Goal: Check status

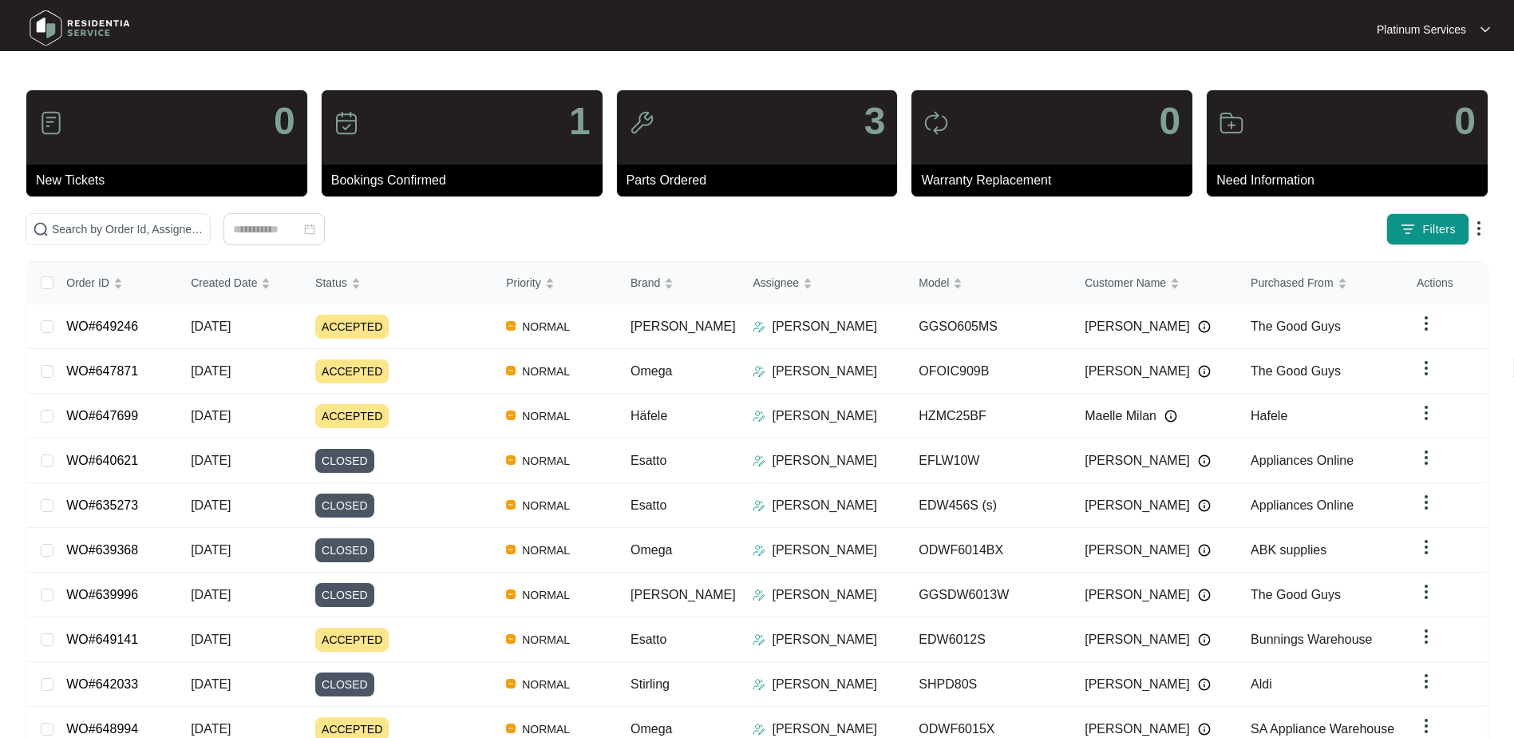
click at [73, 26] on img at bounding box center [80, 28] width 112 height 48
click at [103, 25] on img at bounding box center [80, 28] width 112 height 48
click at [57, 22] on img at bounding box center [80, 28] width 112 height 48
click at [361, 287] on div "Status" at bounding box center [337, 282] width 45 height 22
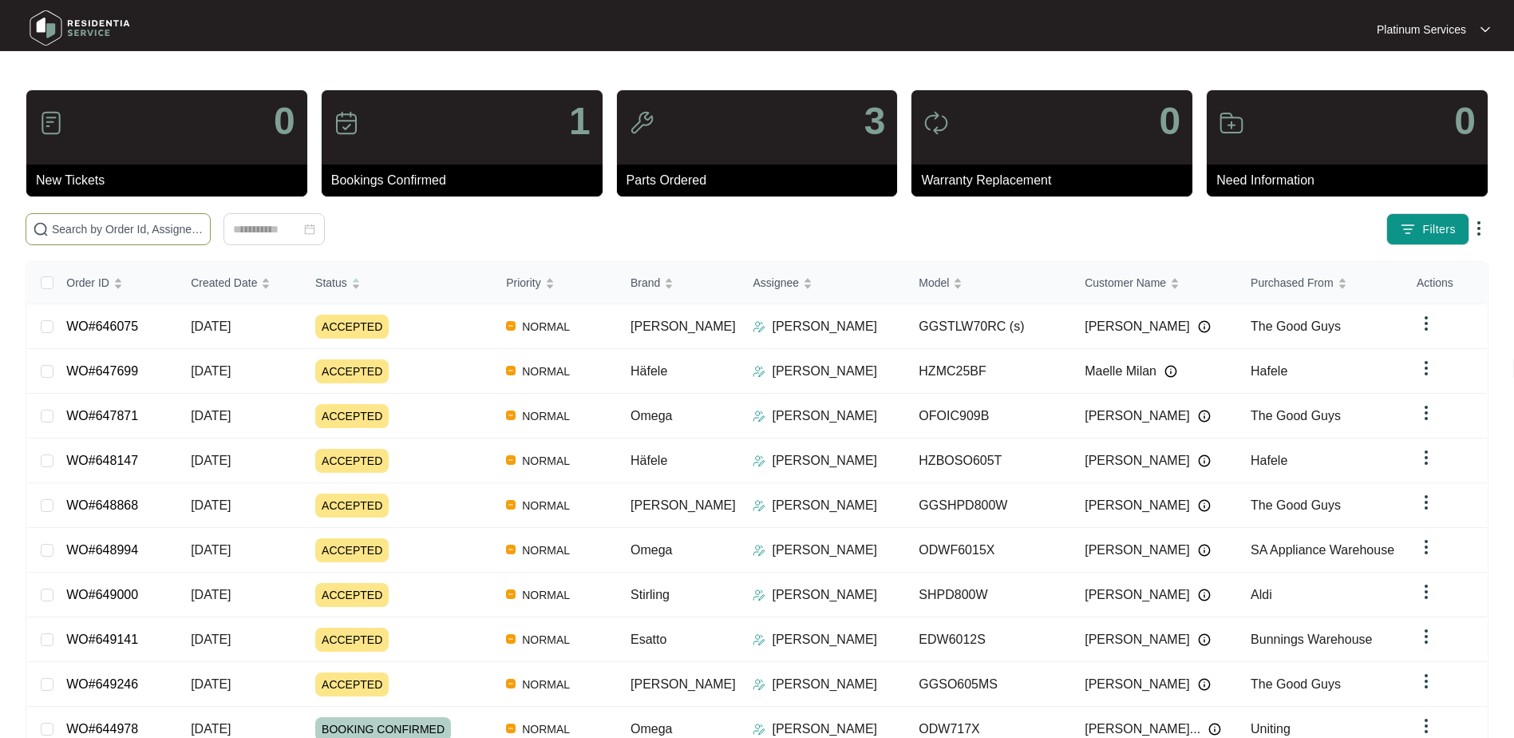
click at [117, 218] on span at bounding box center [118, 229] width 185 height 32
paste input "647871"
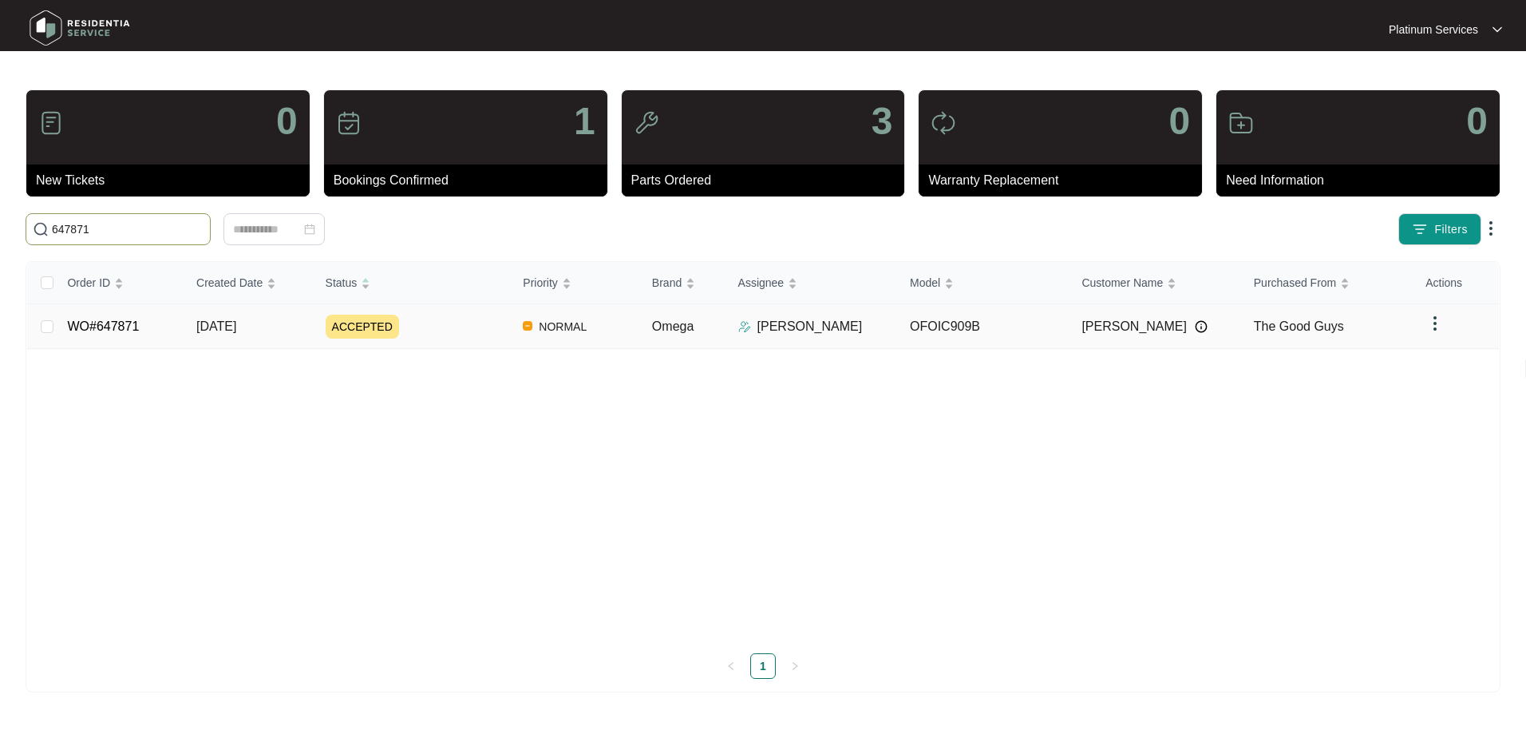
type input "647871"
click at [121, 325] on link "WO#647871" at bounding box center [103, 326] width 72 height 14
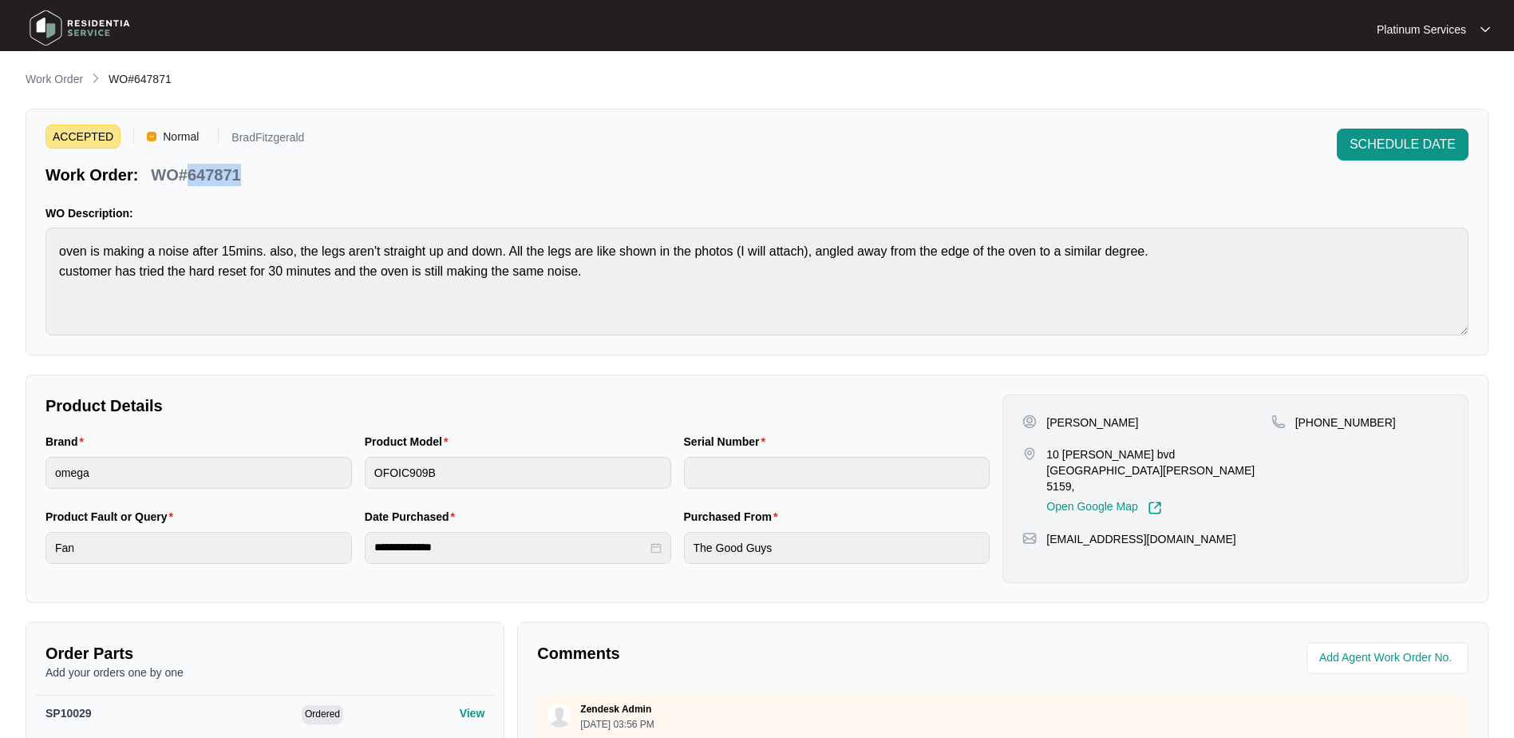
drag, startPoint x: 186, startPoint y: 178, endPoint x: 255, endPoint y: 175, distance: 68.7
click at [255, 175] on div "Work Order: WO#647871" at bounding box center [174, 172] width 259 height 28
click at [243, 171] on div "WO#647871" at bounding box center [195, 172] width 102 height 28
copy p "647871"
click at [334, 470] on div "Brand omega Product Model OFOIC909B Serial Number" at bounding box center [517, 470] width 957 height 75
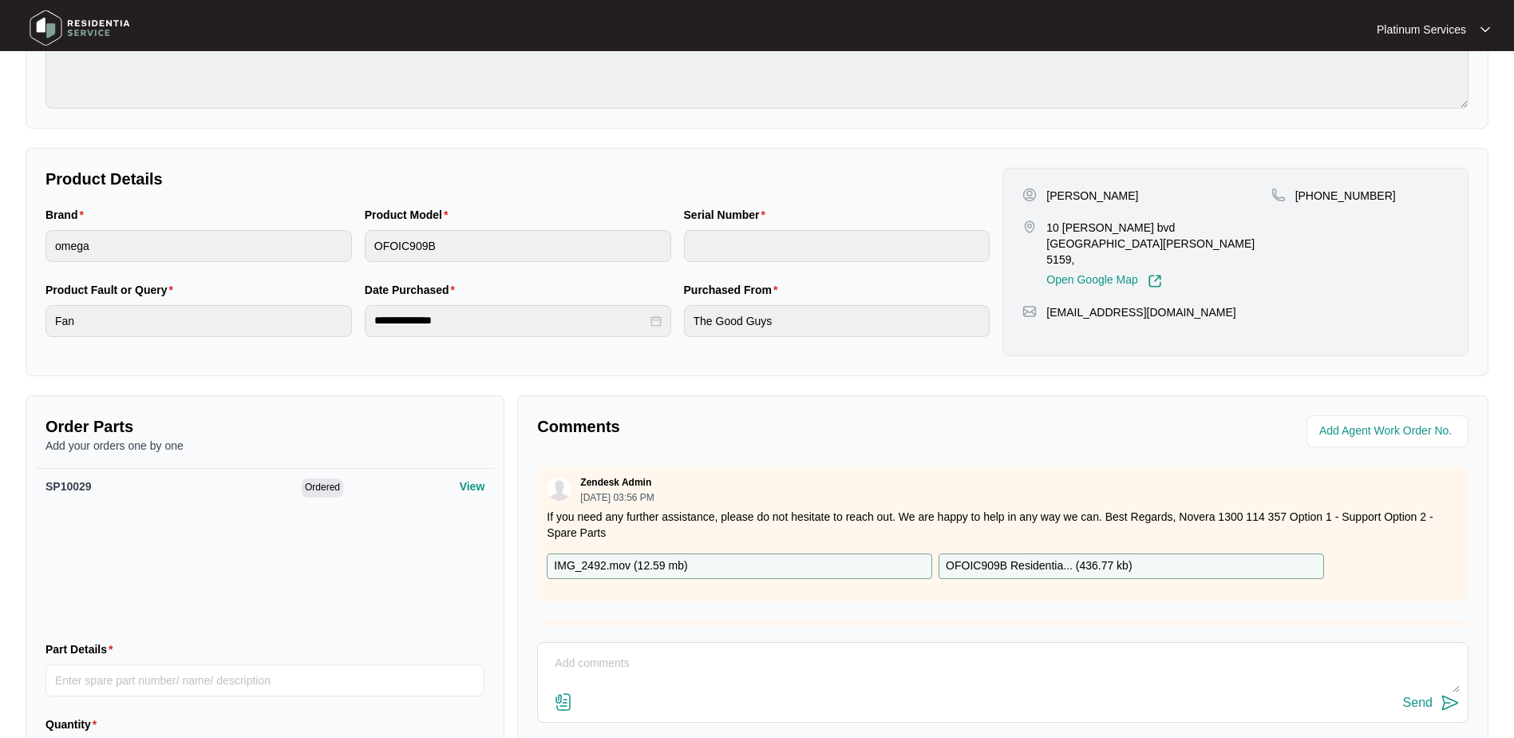
scroll to position [229, 0]
click at [1048, 559] on p "OFOIC909B Residentia... ( 436.77 kb )" at bounding box center [1039, 564] width 186 height 18
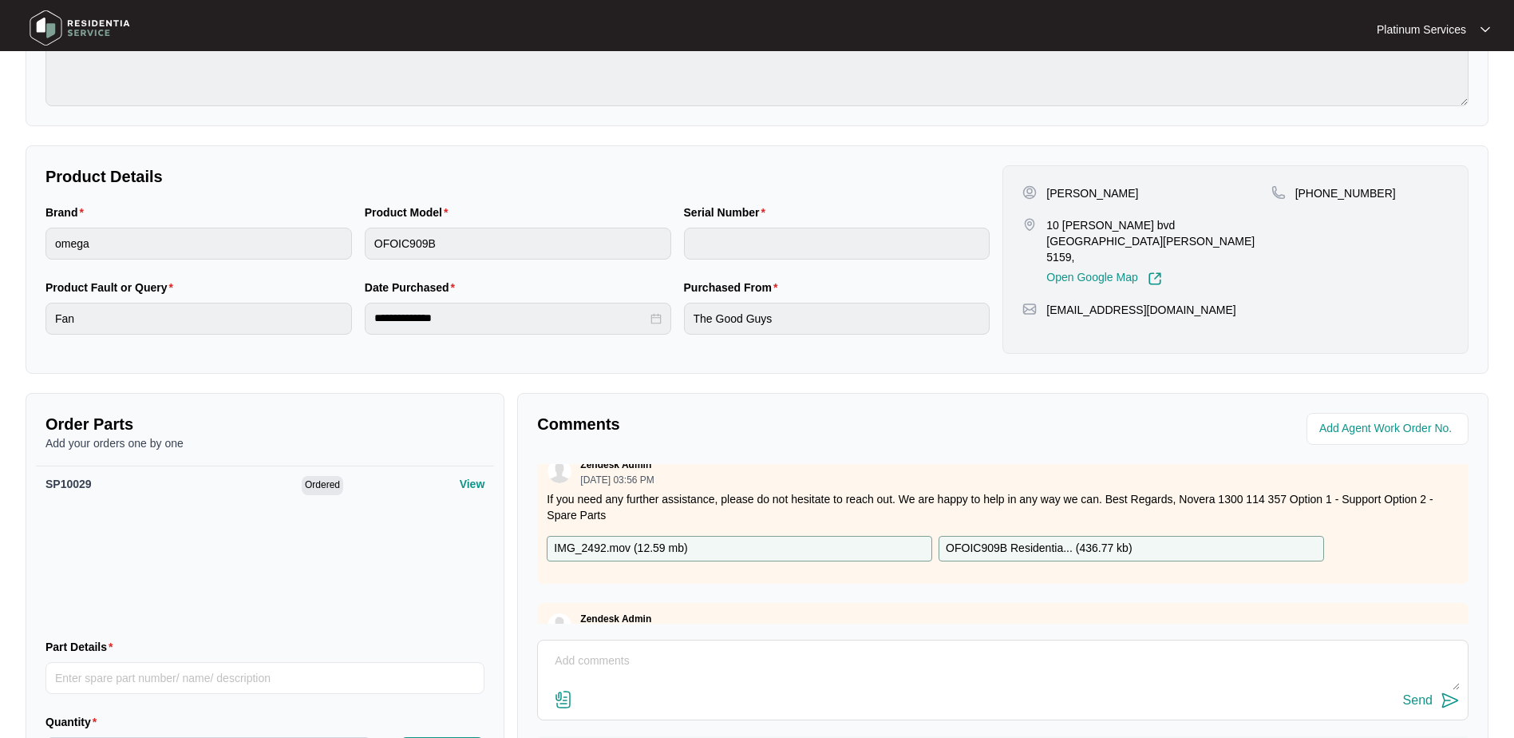
scroll to position [0, 0]
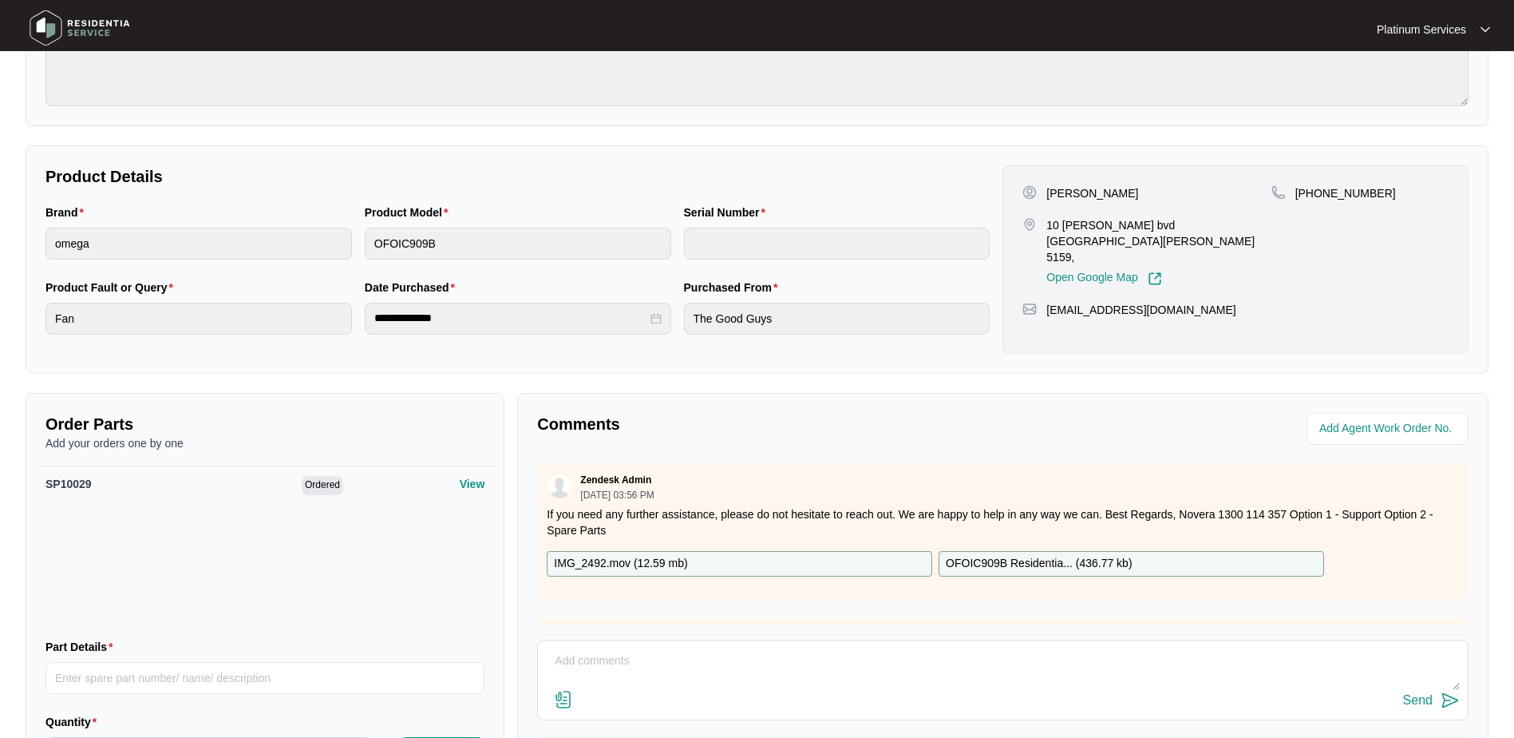
drag, startPoint x: 986, startPoint y: 566, endPoint x: 2498, endPoint y: 374, distance: 1523.9
click at [1513, 374] on html "**********" at bounding box center [757, 302] width 1514 height 1062
click at [1017, 477] on div "Zendesk Admin [DATE] 03:56 PM" at bounding box center [1003, 486] width 912 height 26
drag, startPoint x: 1031, startPoint y: 564, endPoint x: 1101, endPoint y: 570, distance: 69.7
click at [1101, 570] on p "OFOIC909B Residentia... ( 436.77 kb )" at bounding box center [1039, 564] width 186 height 18
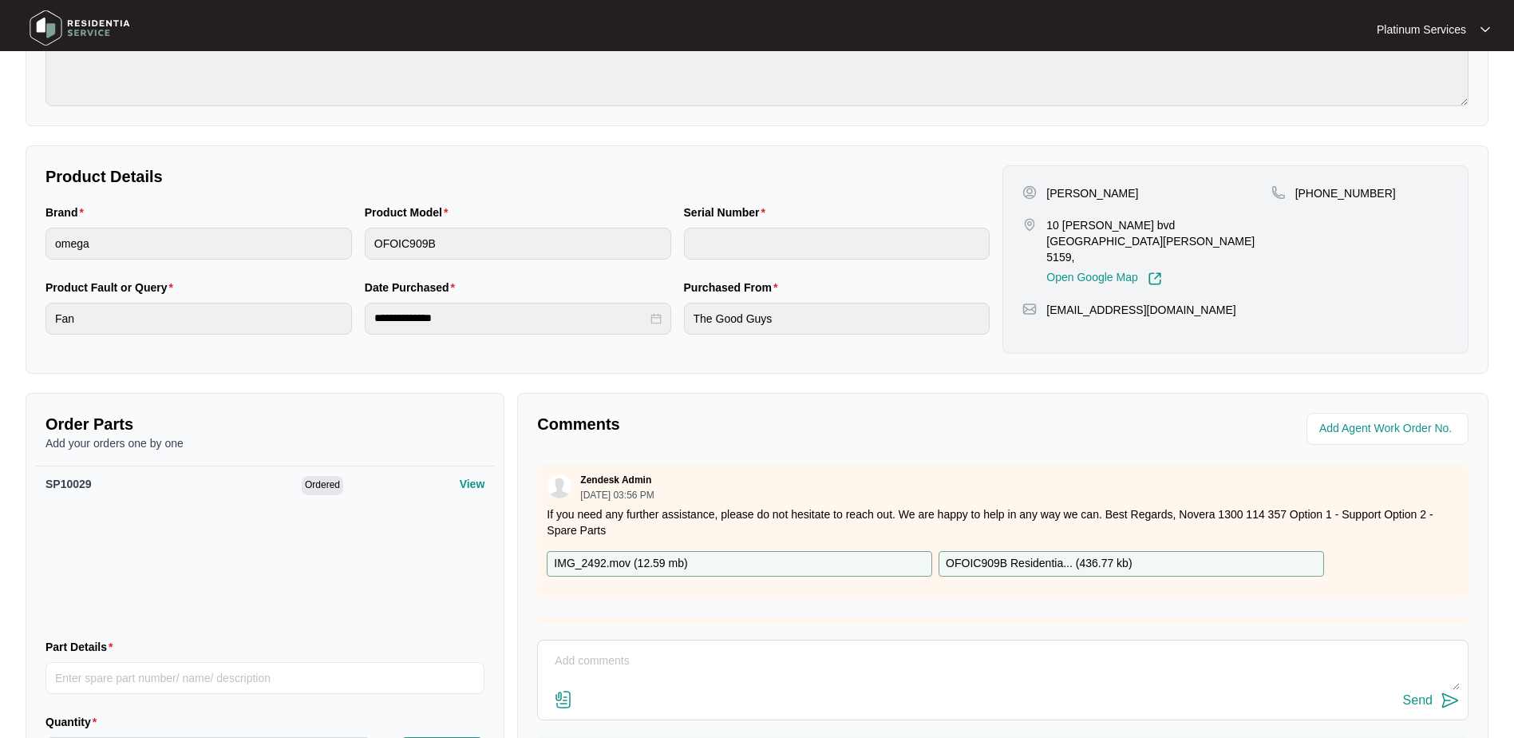
drag, startPoint x: 1101, startPoint y: 570, endPoint x: 1072, endPoint y: 512, distance: 64.3
click at [1030, 512] on p "If you need any further assistance, please do not hesitate to reach out. We are…" at bounding box center [1003, 522] width 912 height 32
click at [611, 565] on p "IMG_2492.mov ( 12.59 mb )" at bounding box center [620, 564] width 133 height 18
click at [965, 126] on div "**********" at bounding box center [757, 324] width 1463 height 967
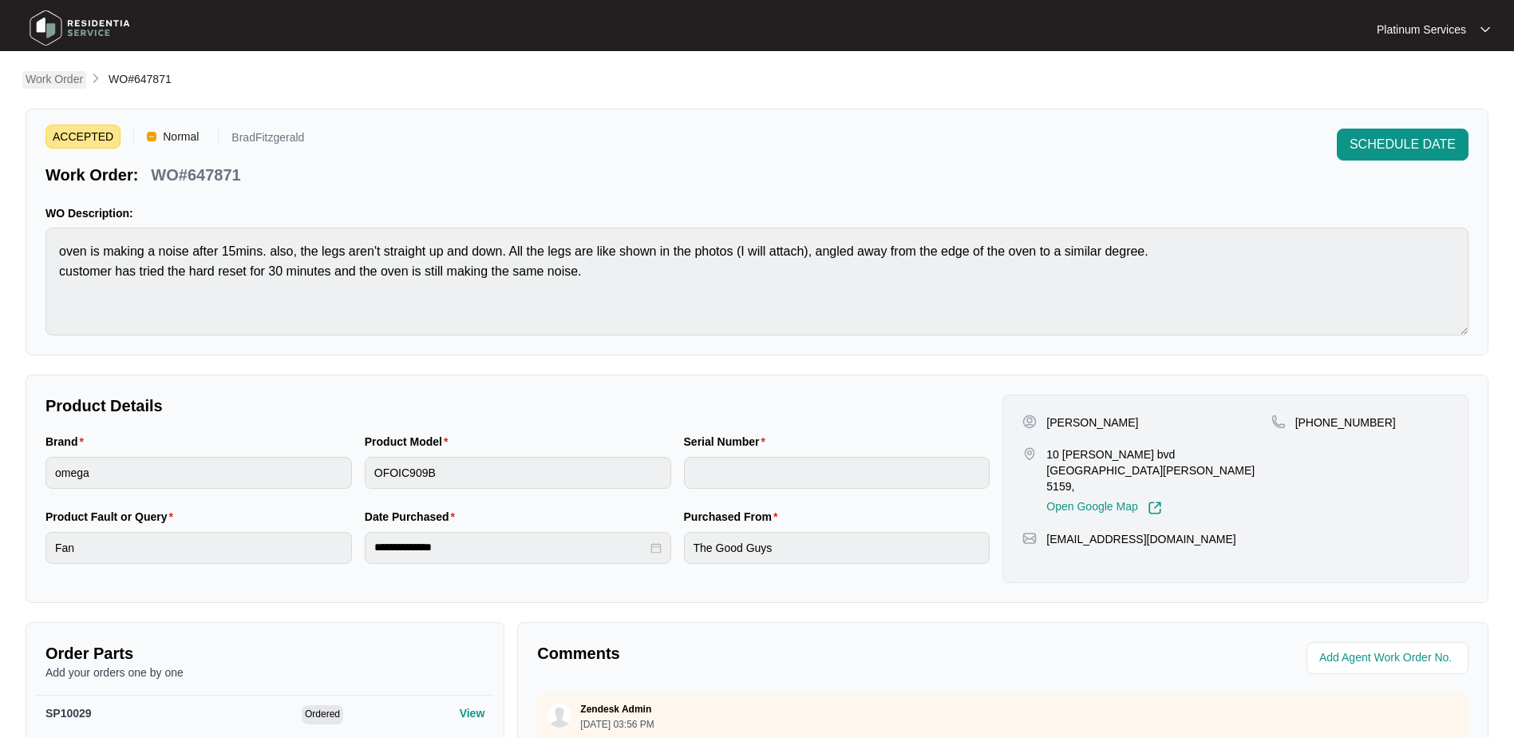
click at [42, 76] on p "Work Order" at bounding box center [54, 79] width 57 height 16
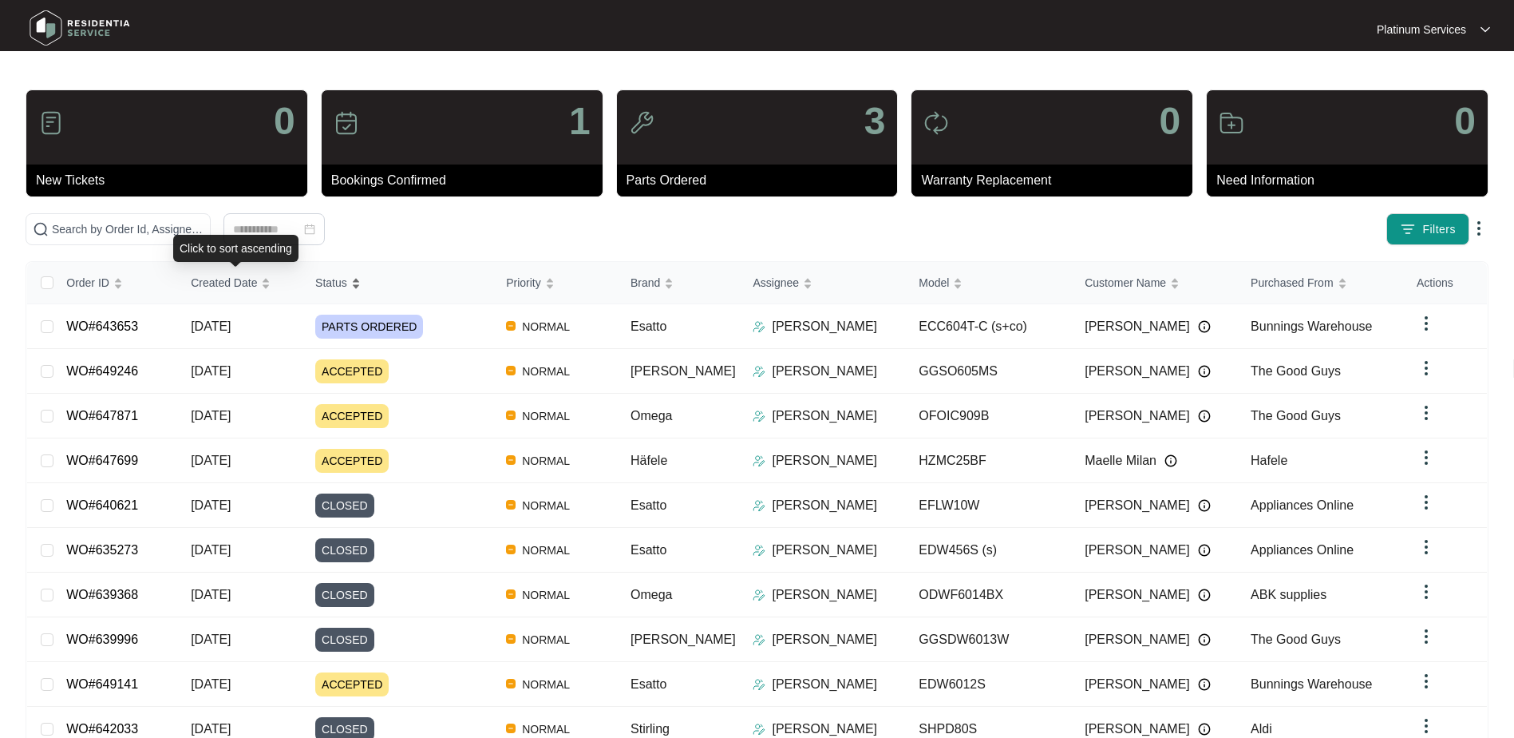
click at [388, 279] on div "Order ID Created Date Status Priority Brand Assignee Model Customer Name Purcha…" at bounding box center [757, 526] width 1460 height 528
click at [361, 271] on div "Status" at bounding box center [337, 282] width 45 height 22
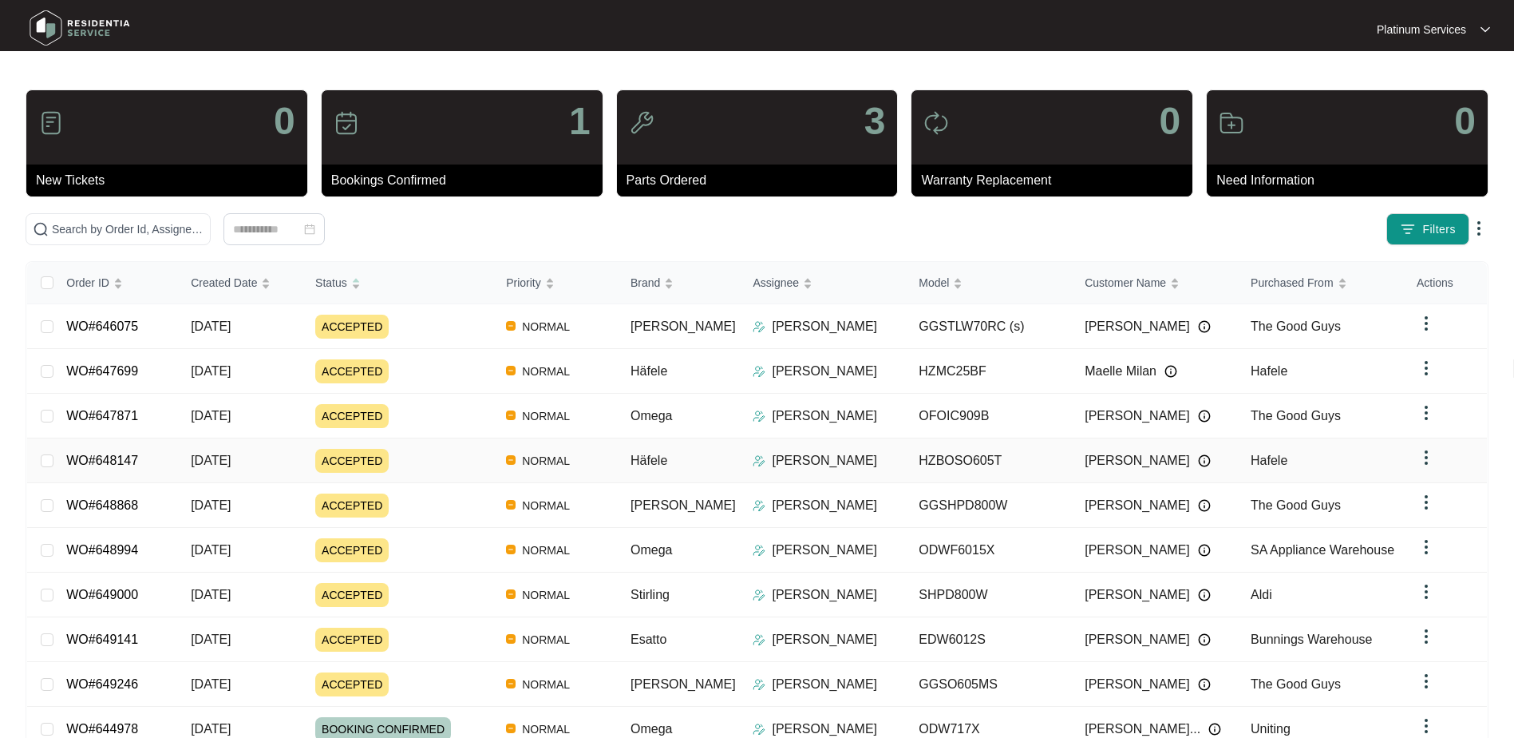
scroll to position [80, 0]
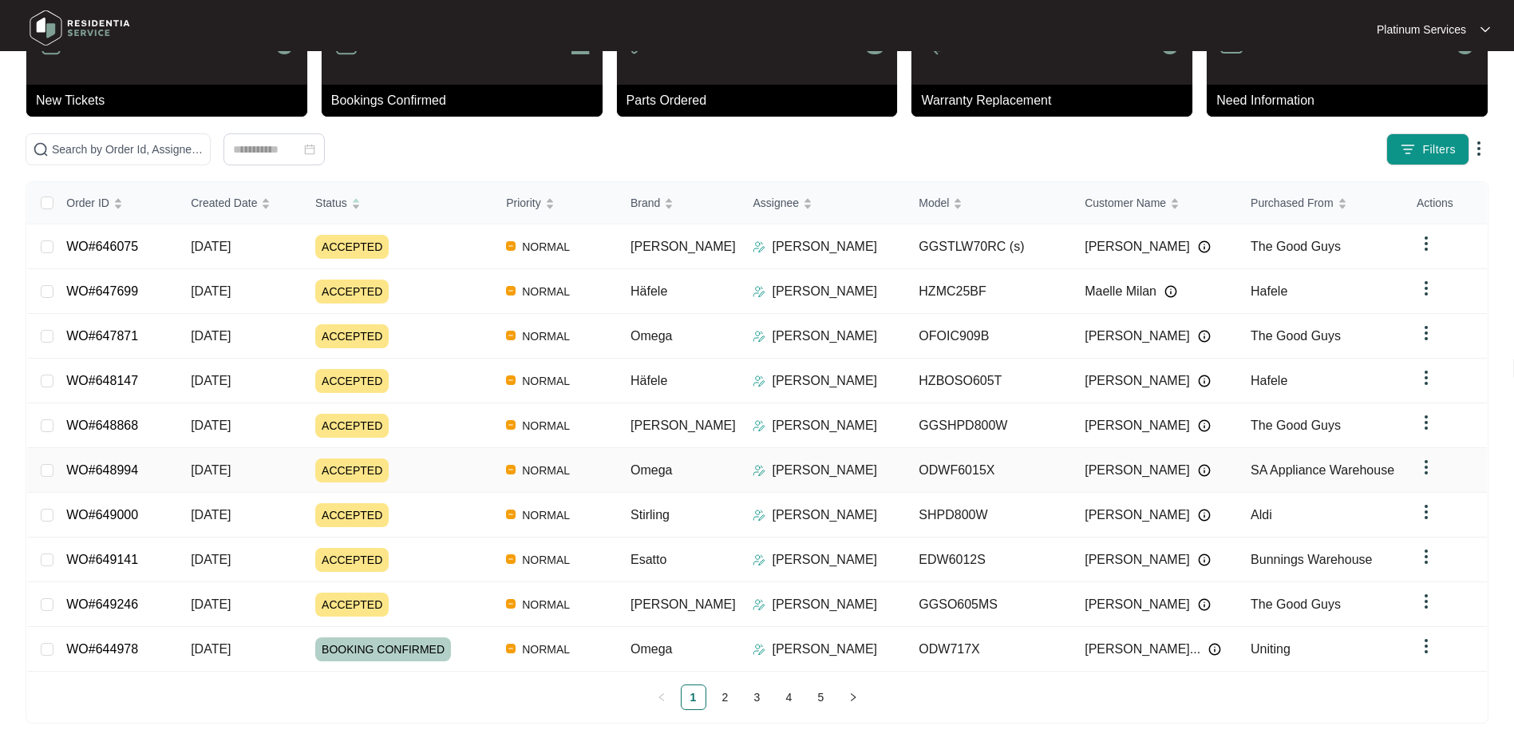
click at [453, 469] on div "ACCEPTED" at bounding box center [404, 470] width 178 height 24
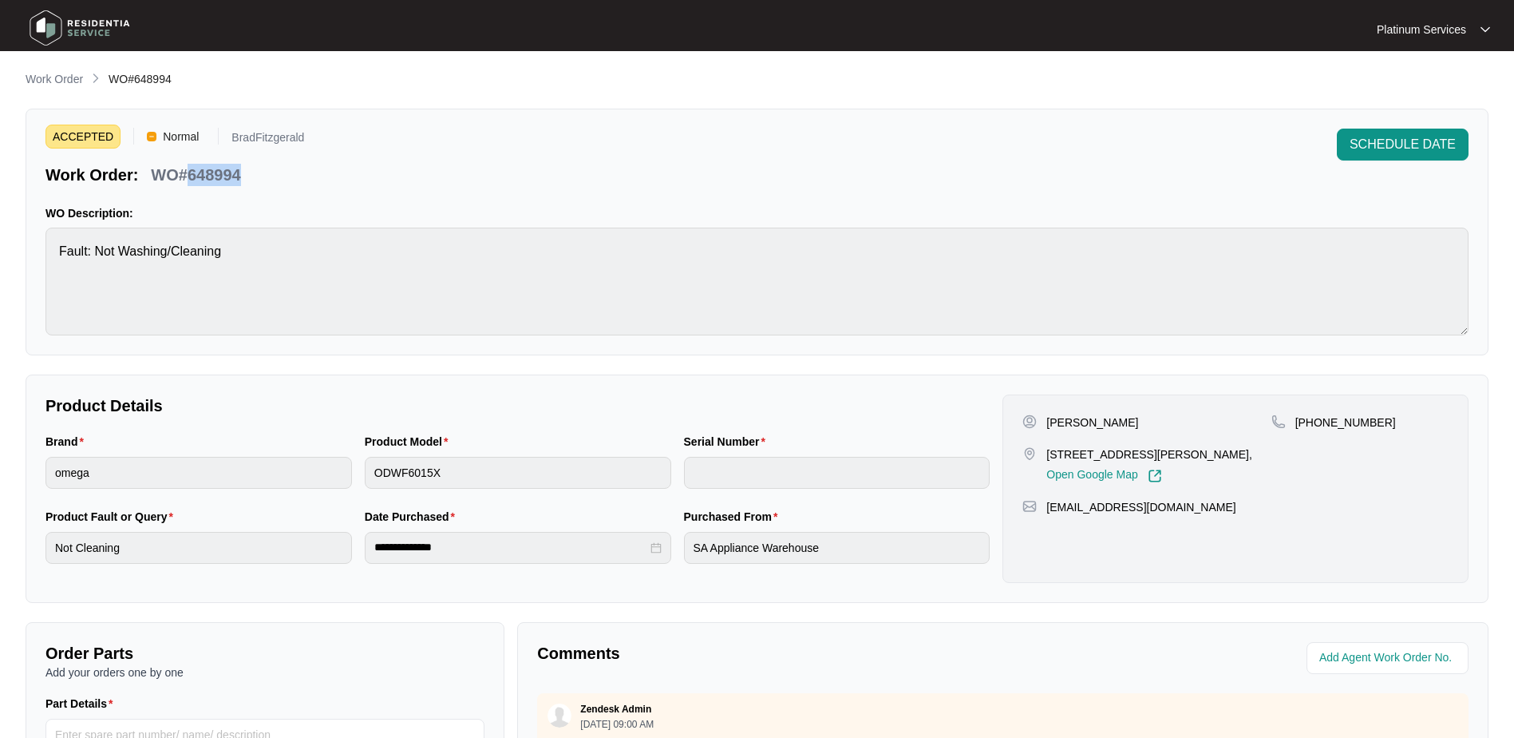
drag, startPoint x: 240, startPoint y: 174, endPoint x: 191, endPoint y: 176, distance: 49.5
click at [191, 176] on p "WO#648994" at bounding box center [195, 175] width 89 height 22
copy p "648994"
click at [360, 465] on div "Product Model ODWF6015X" at bounding box center [517, 470] width 319 height 75
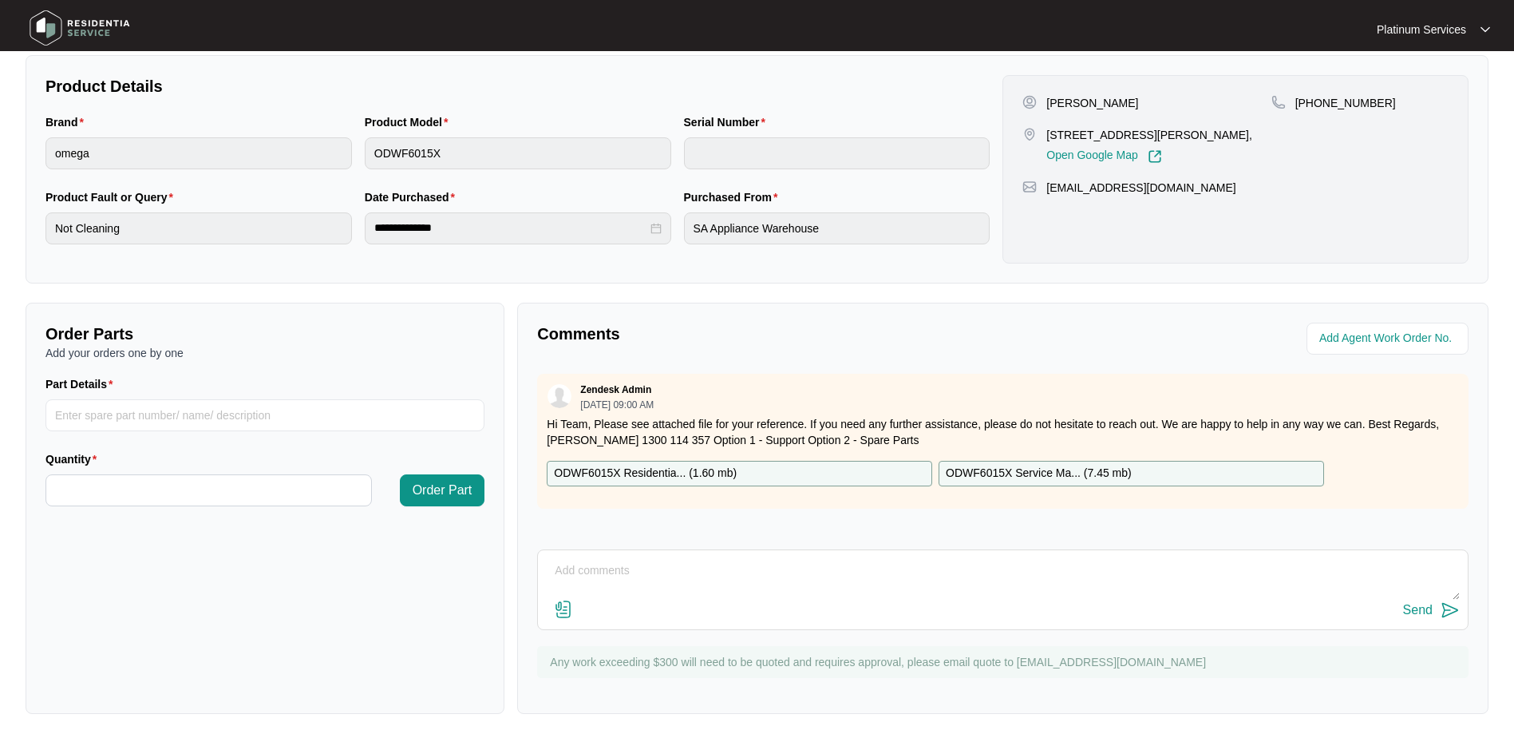
scroll to position [239, 0]
